Goal: Contribute content: Contribute content

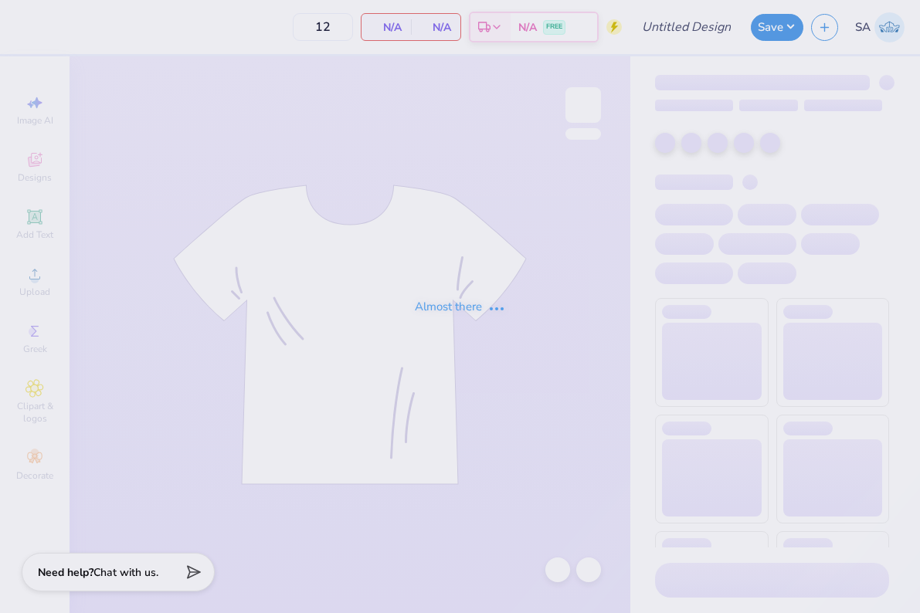
type input "Stony Brook PAD LETTERS"
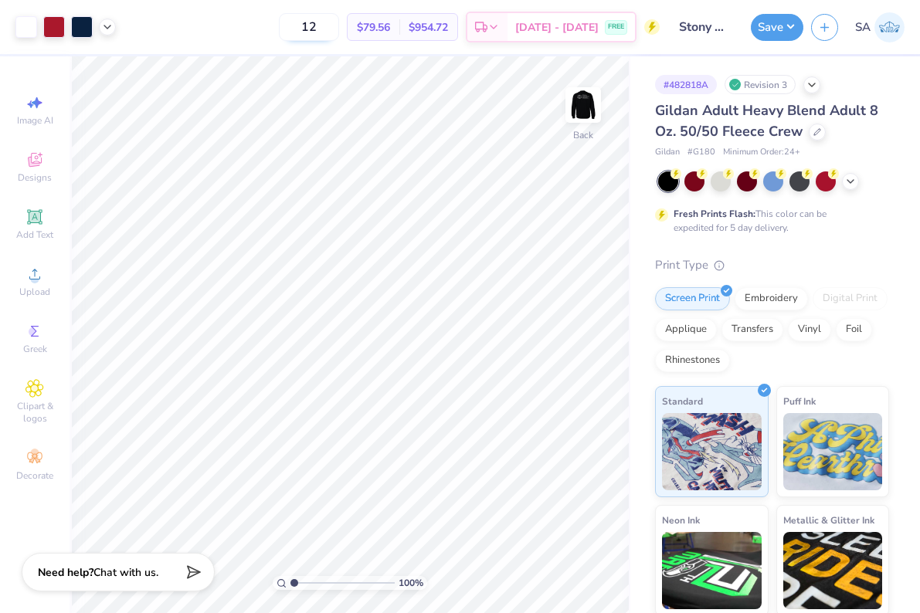
click at [319, 25] on input "12" at bounding box center [309, 27] width 60 height 28
type input "30"
type input "1.57"
type input "1.05"
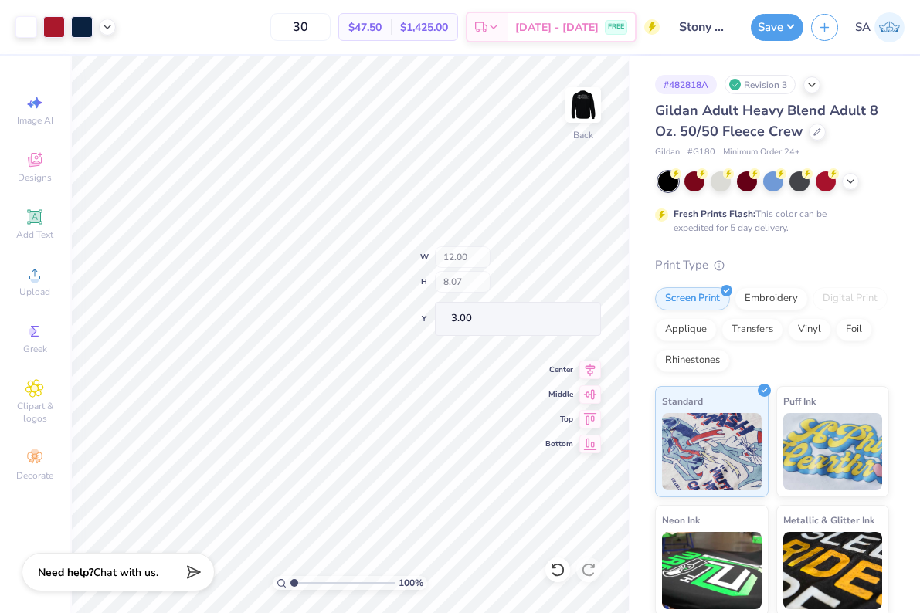
type input "4.30"
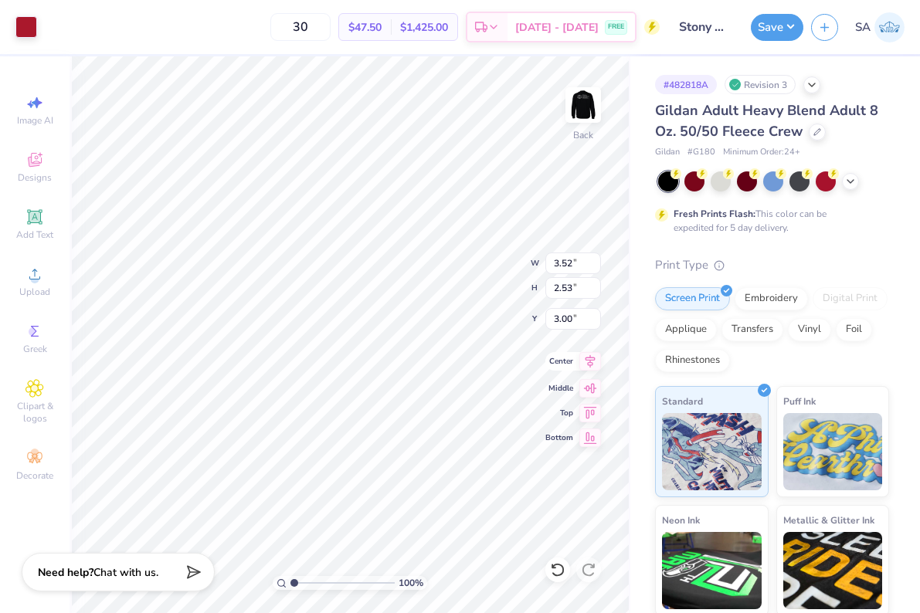
click at [586, 368] on icon at bounding box center [590, 361] width 22 height 19
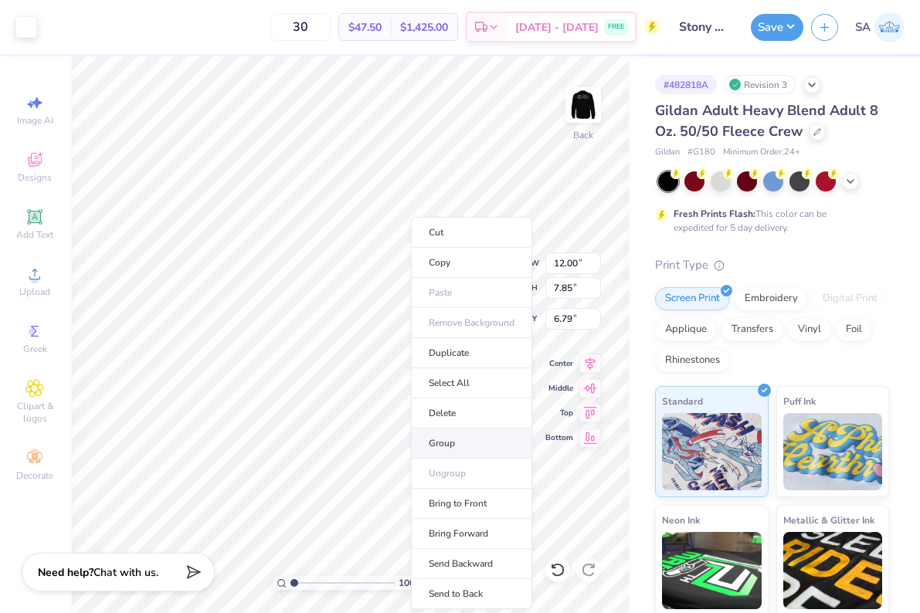
click at [453, 436] on li "Group" at bounding box center [471, 444] width 121 height 30
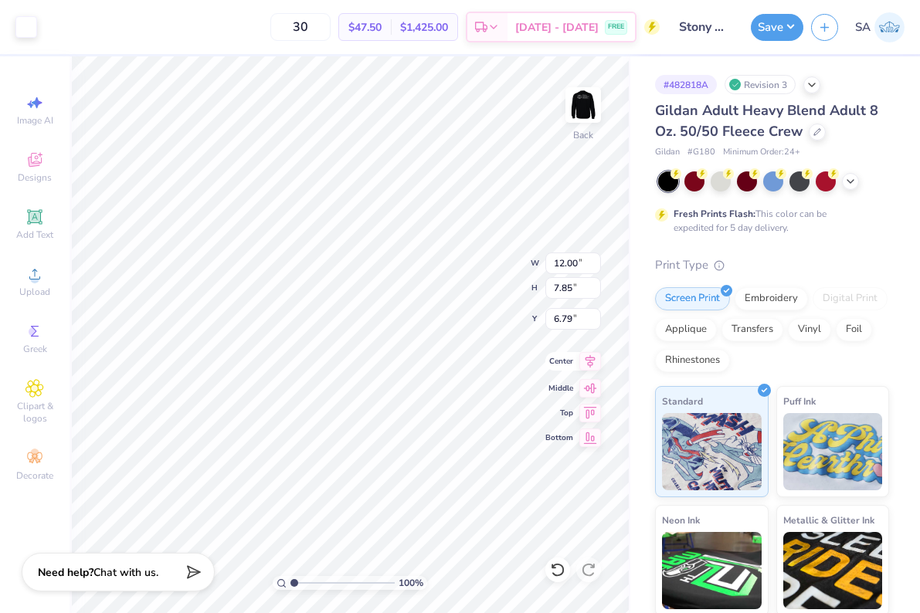
click at [592, 361] on icon at bounding box center [590, 361] width 22 height 19
type input "14.03"
type input "5.39"
type input "-2.56"
type input "12.00"
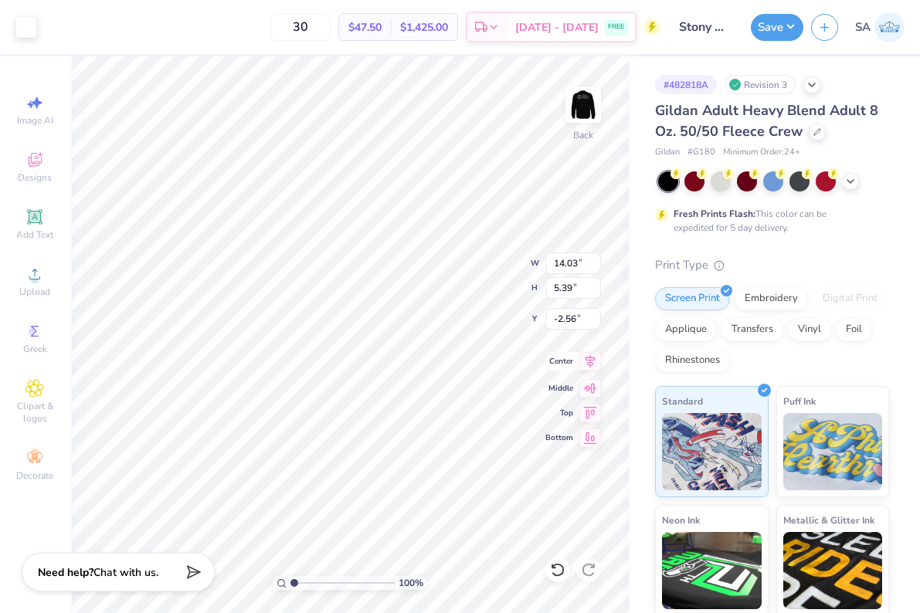
type input "7.85"
type input "6.79"
click at [596, 360] on icon at bounding box center [590, 361] width 22 height 19
type input "14.03"
type input "5.39"
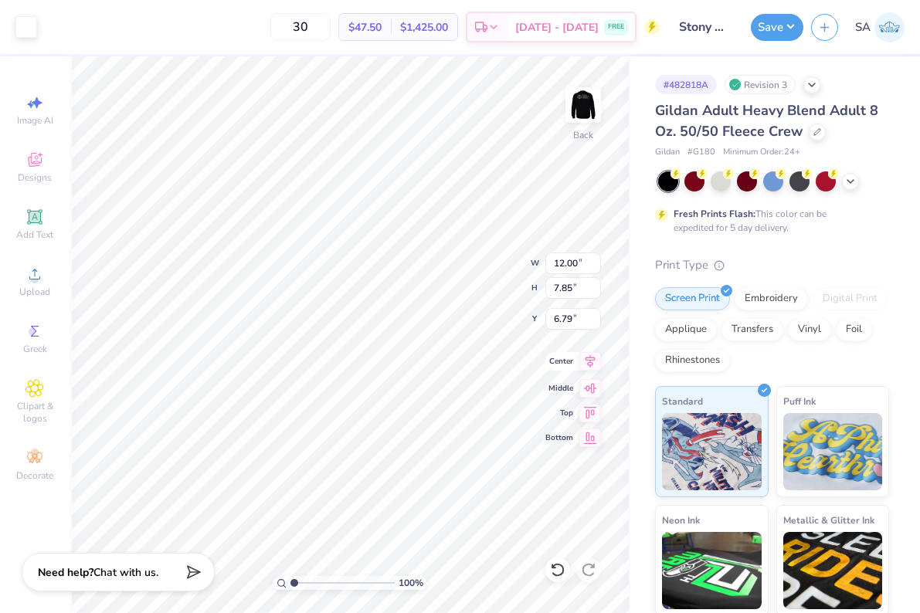
type input "0.53"
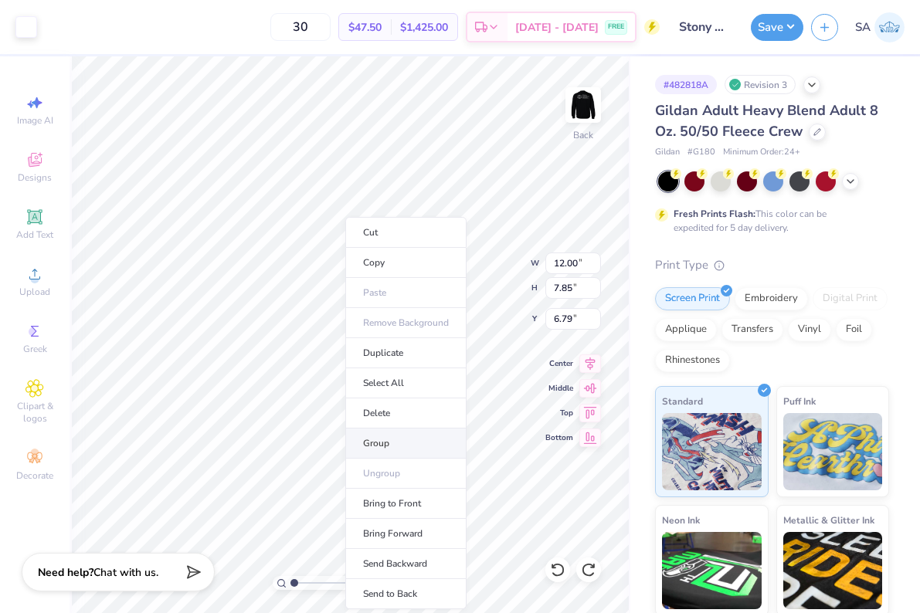
click at [387, 452] on li "Group" at bounding box center [405, 444] width 121 height 30
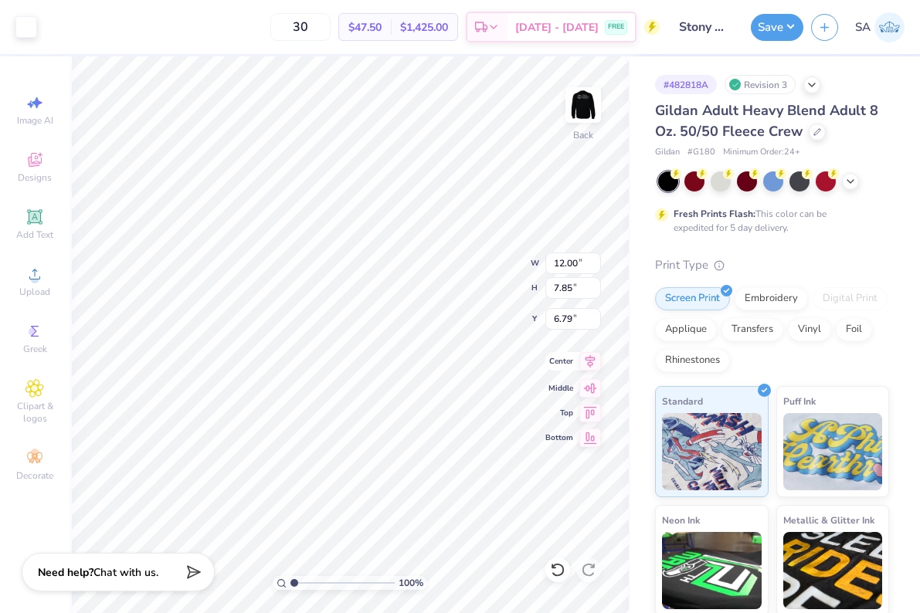
click at [590, 368] on icon at bounding box center [590, 361] width 10 height 13
type input "6.08"
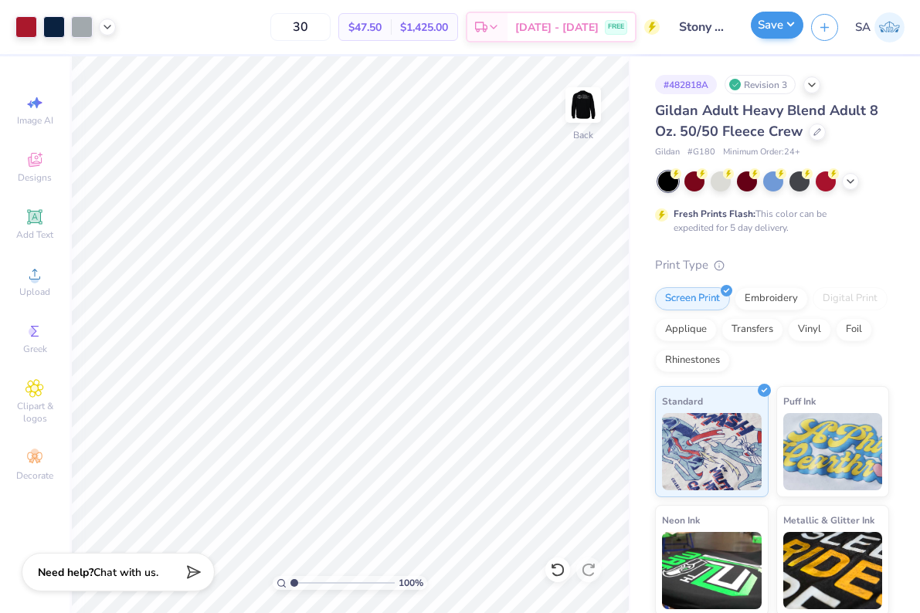
click at [792, 22] on button "Save" at bounding box center [777, 25] width 53 height 27
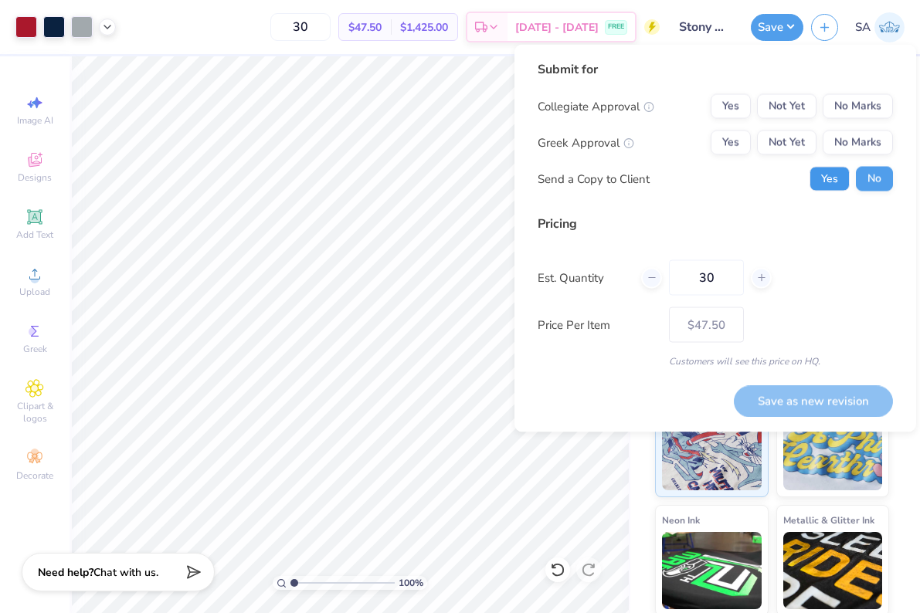
click at [822, 169] on button "Yes" at bounding box center [829, 179] width 40 height 25
click at [728, 97] on button "Yes" at bounding box center [731, 106] width 40 height 25
click at [861, 153] on button "No Marks" at bounding box center [858, 143] width 70 height 25
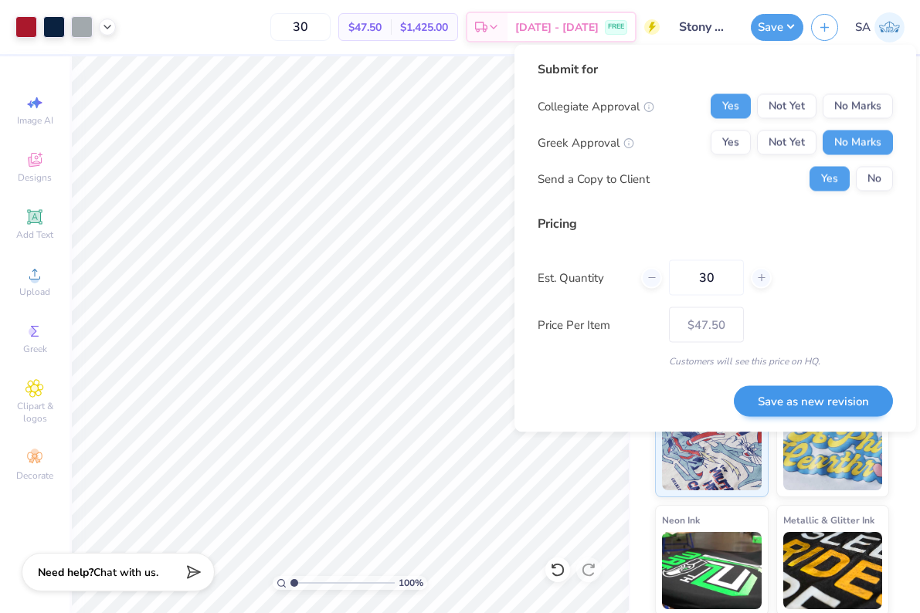
click at [777, 397] on button "Save as new revision" at bounding box center [813, 401] width 159 height 32
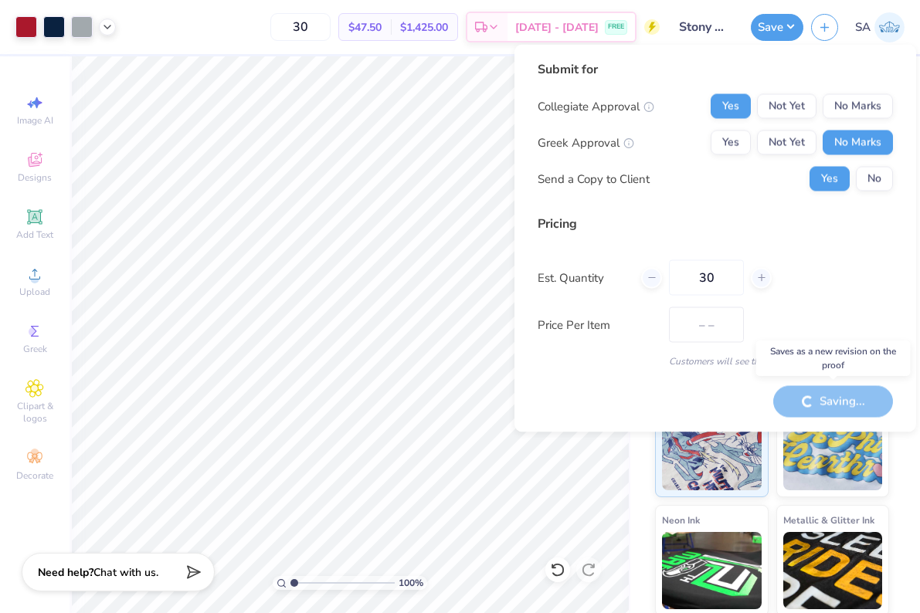
type input "$47.50"
